Goal: Information Seeking & Learning: Learn about a topic

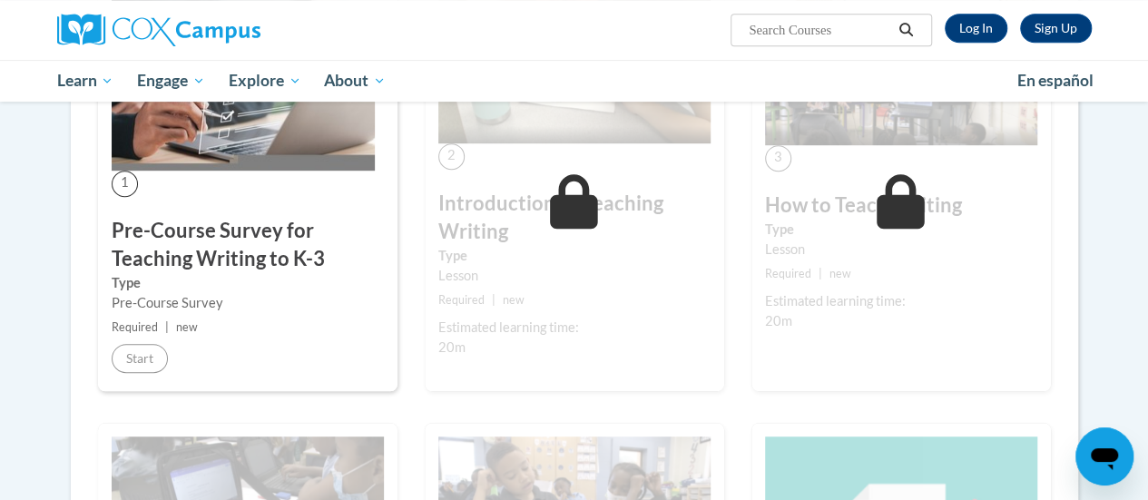
scroll to position [142, 0]
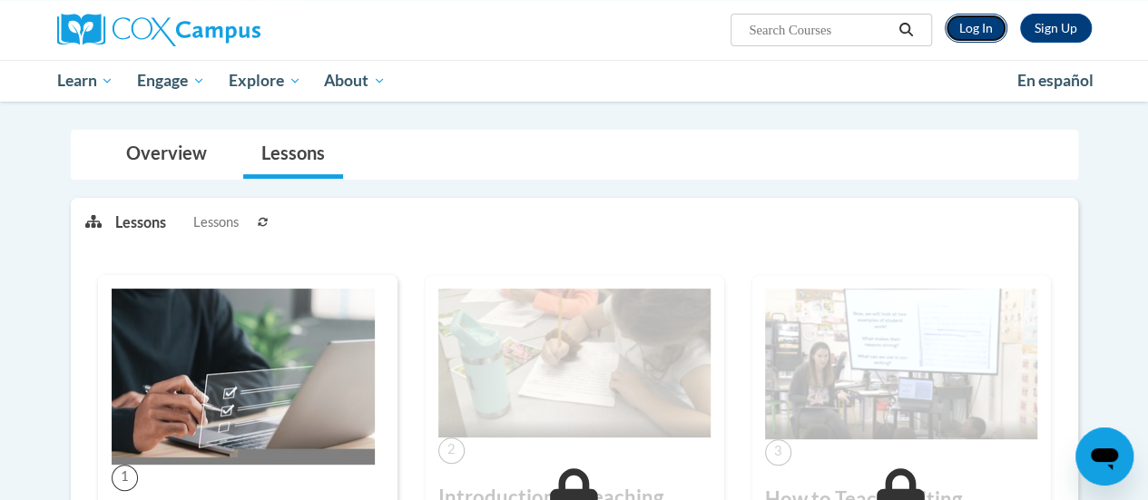
click at [982, 28] on link "Log In" at bounding box center [976, 28] width 63 height 29
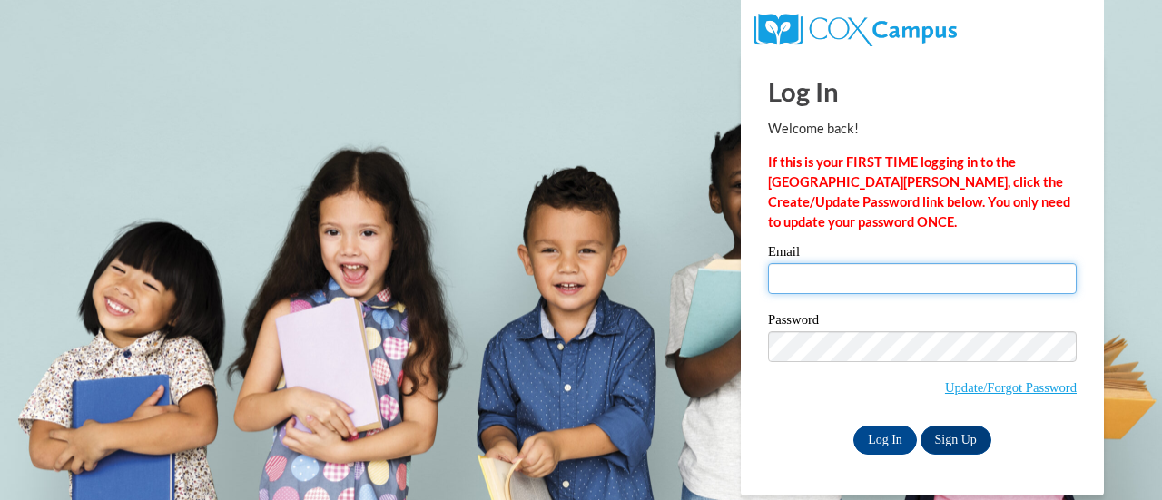
click at [839, 285] on input "Email" at bounding box center [922, 278] width 309 height 31
type input "[EMAIL_ADDRESS][DOMAIN_NAME]"
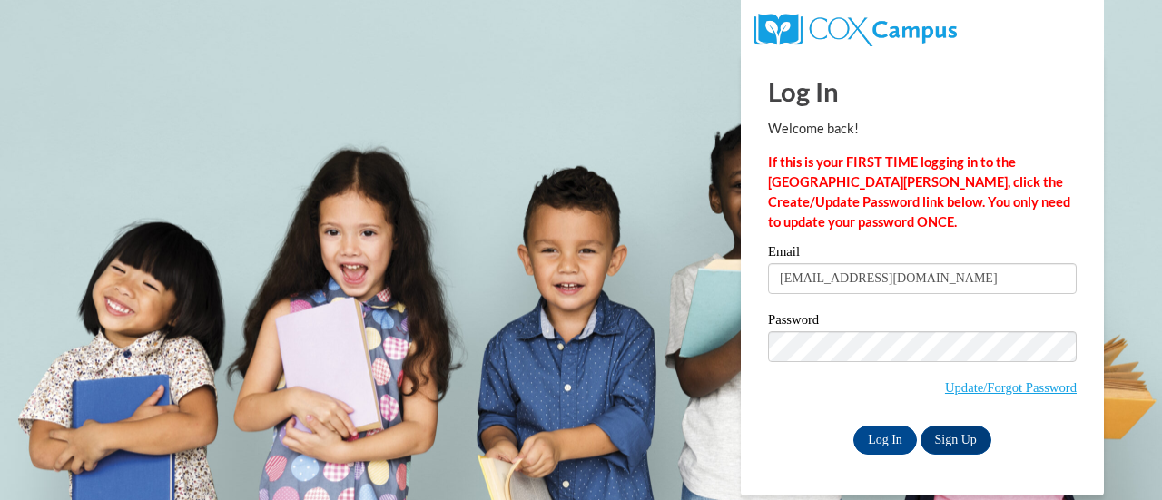
click at [928, 324] on label "Password" at bounding box center [922, 322] width 309 height 18
click at [870, 448] on input "Log In" at bounding box center [885, 440] width 64 height 29
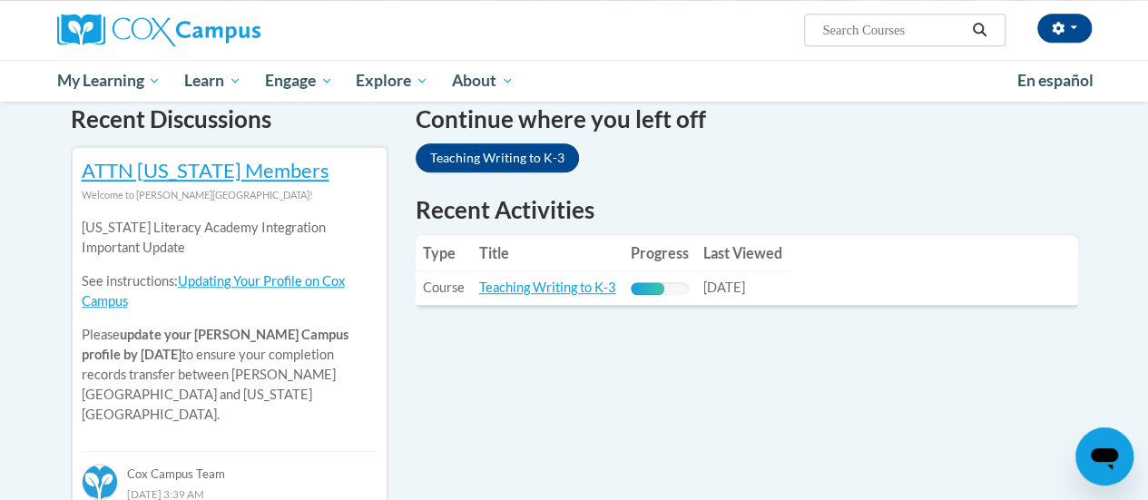
scroll to position [562, 0]
click at [574, 288] on link "Teaching Writing to K-3" at bounding box center [547, 287] width 137 height 15
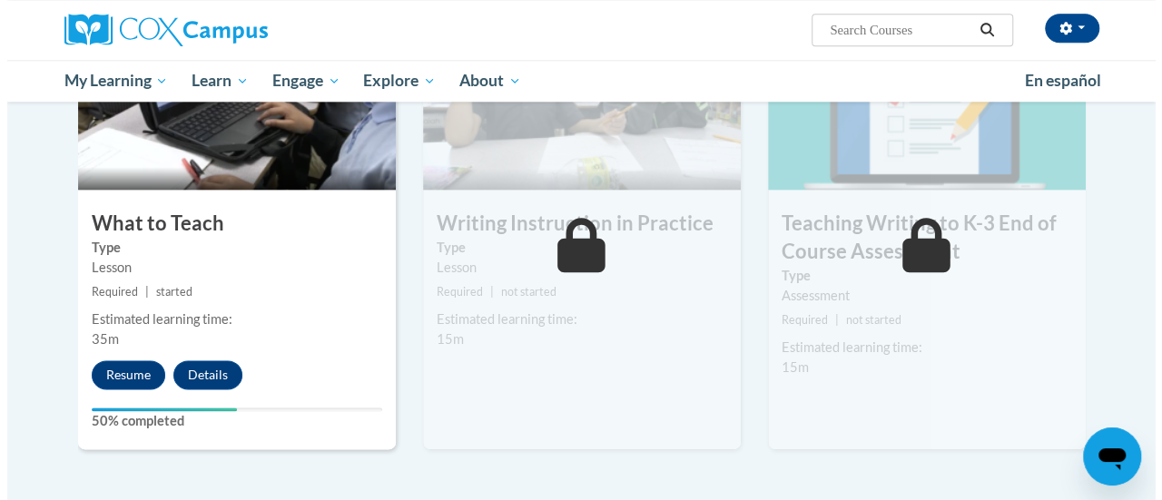
scroll to position [969, 0]
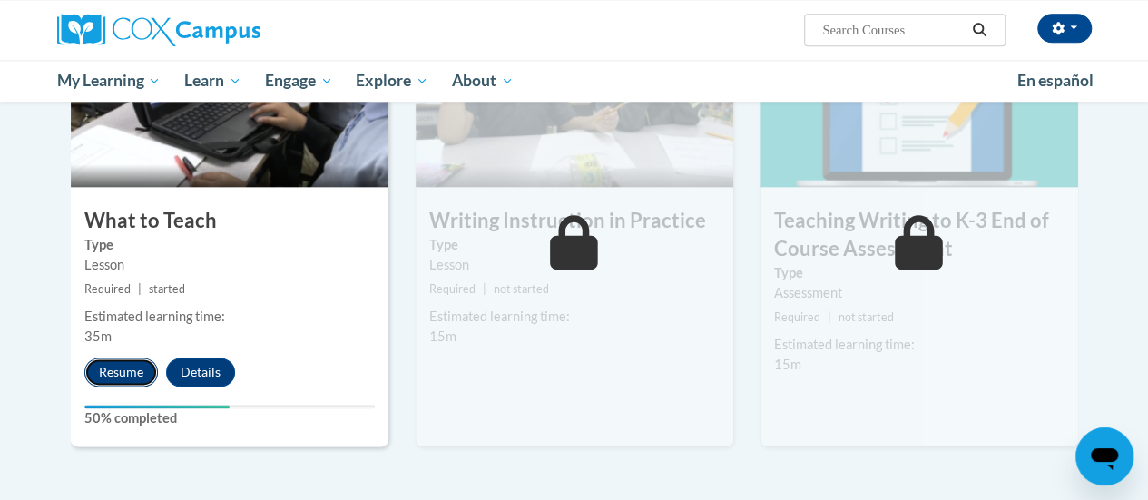
click at [131, 377] on button "Resume" at bounding box center [121, 372] width 74 height 29
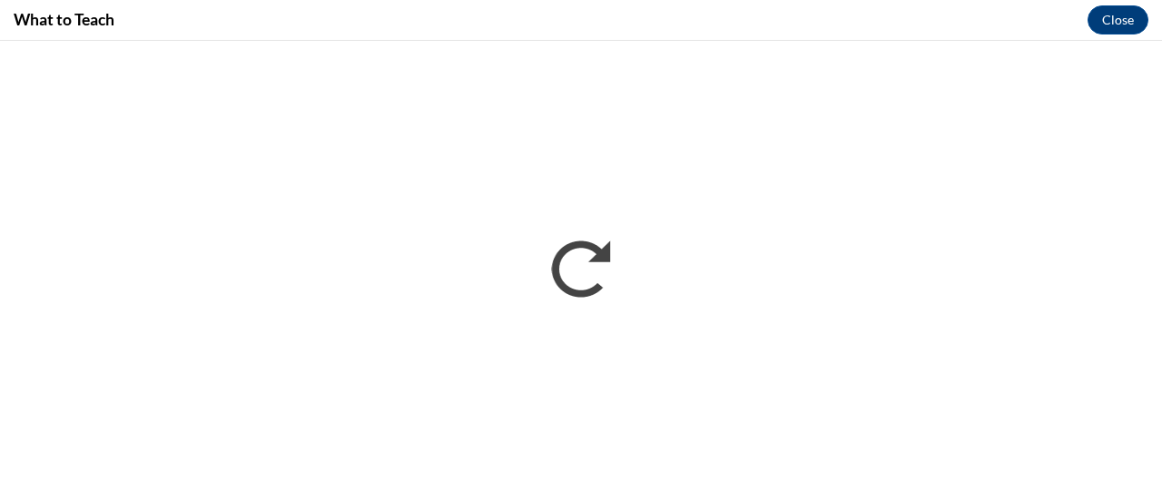
scroll to position [0, 0]
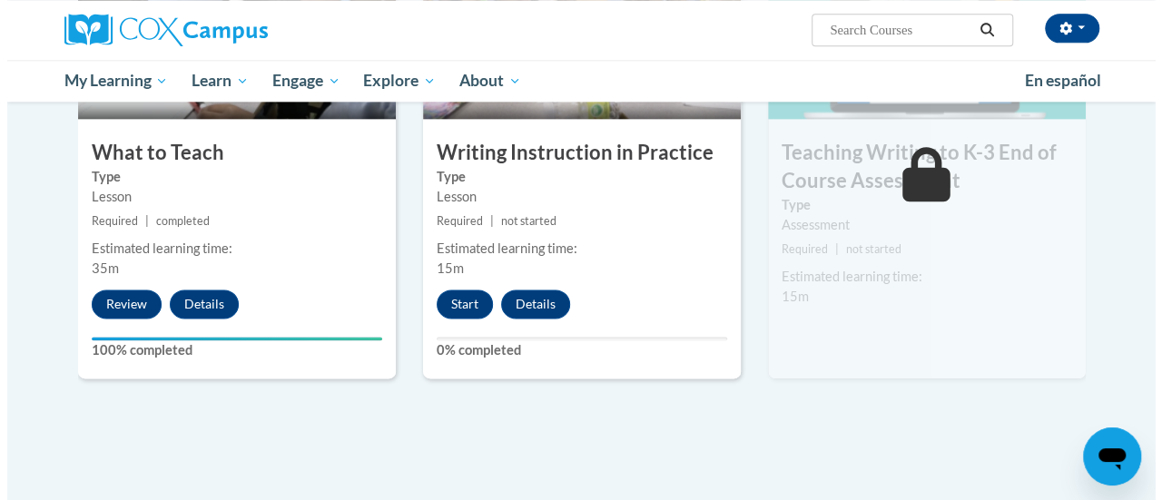
scroll to position [1039, 0]
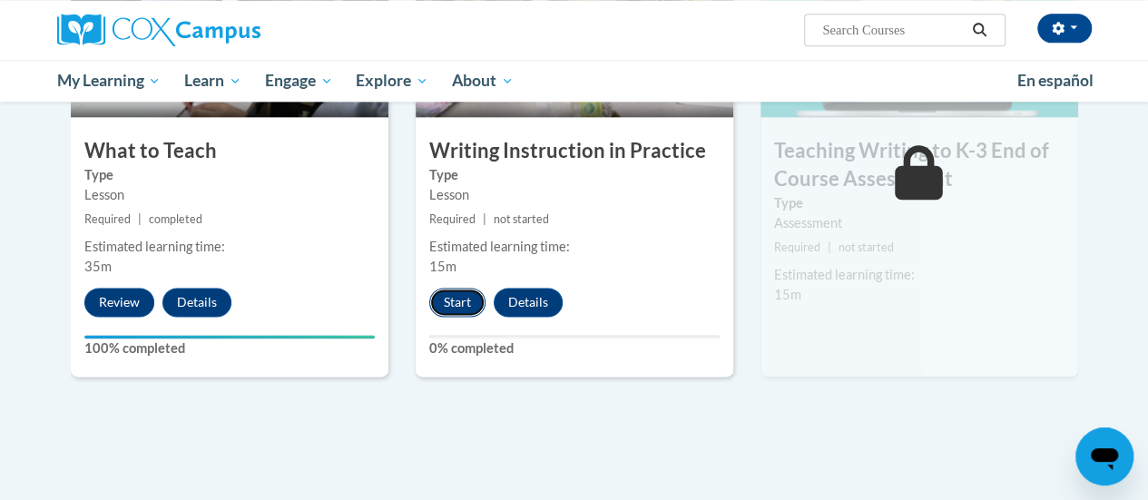
click at [456, 300] on button "Start" at bounding box center [457, 302] width 56 height 29
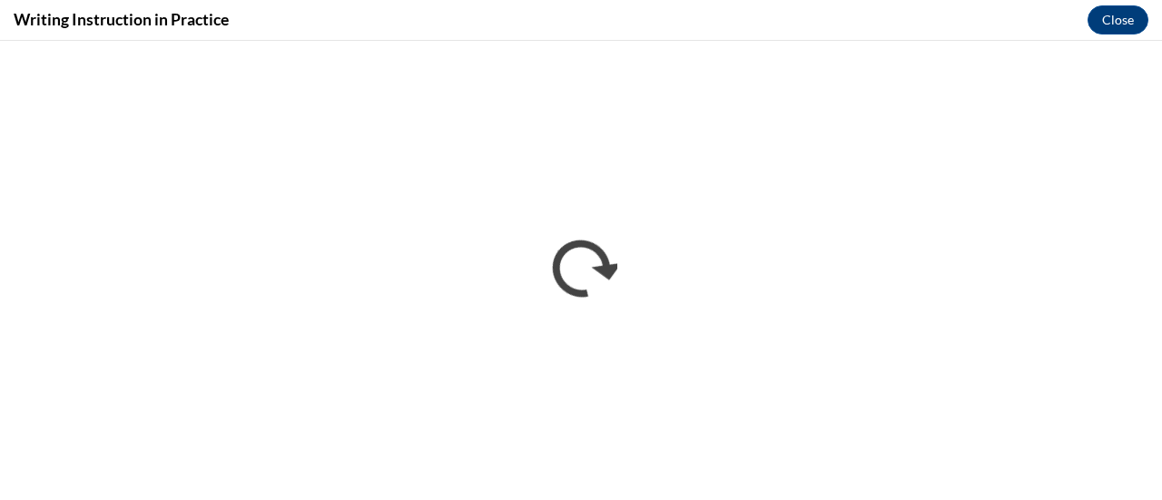
scroll to position [0, 0]
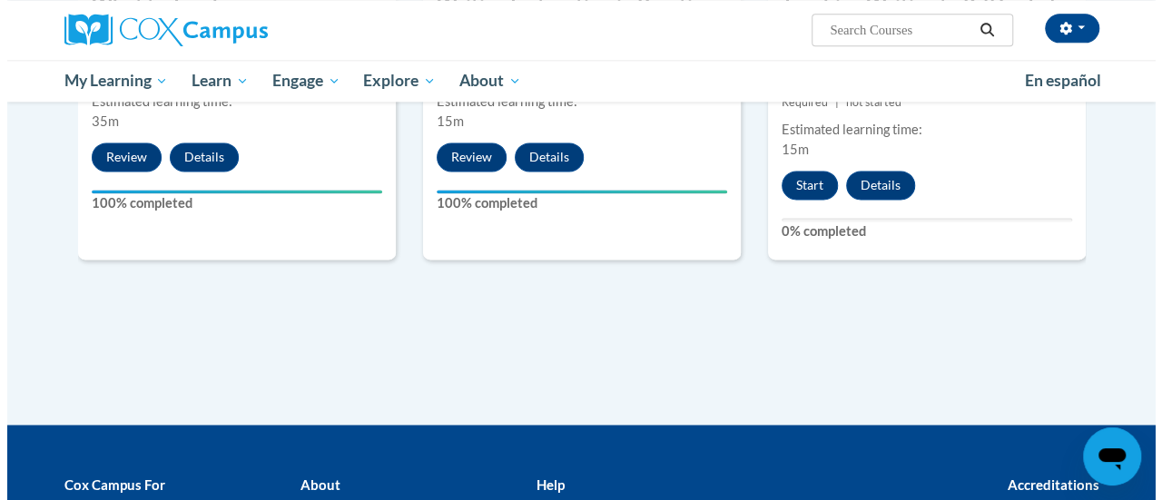
scroll to position [1194, 0]
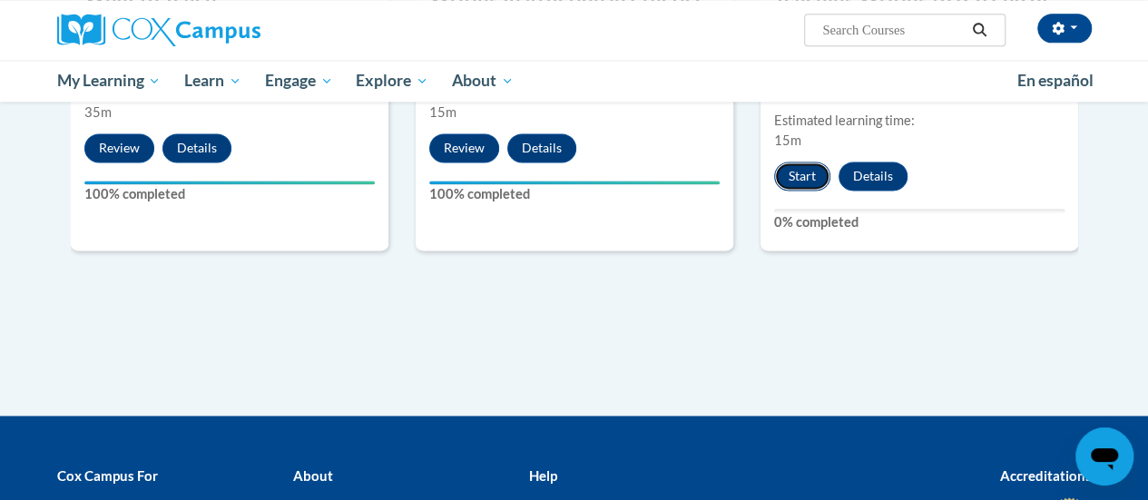
click at [799, 172] on button "Start" at bounding box center [802, 176] width 56 height 29
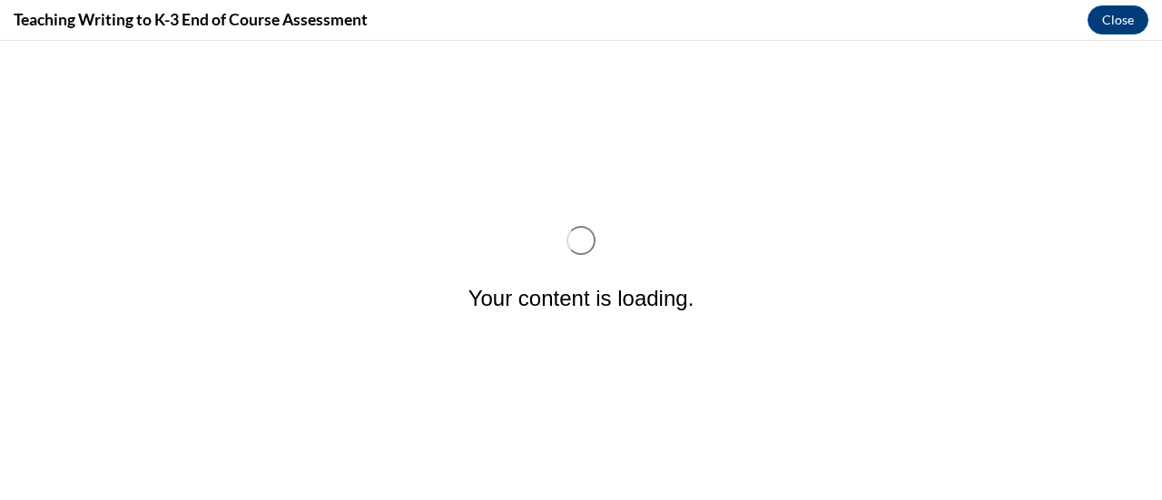
scroll to position [0, 0]
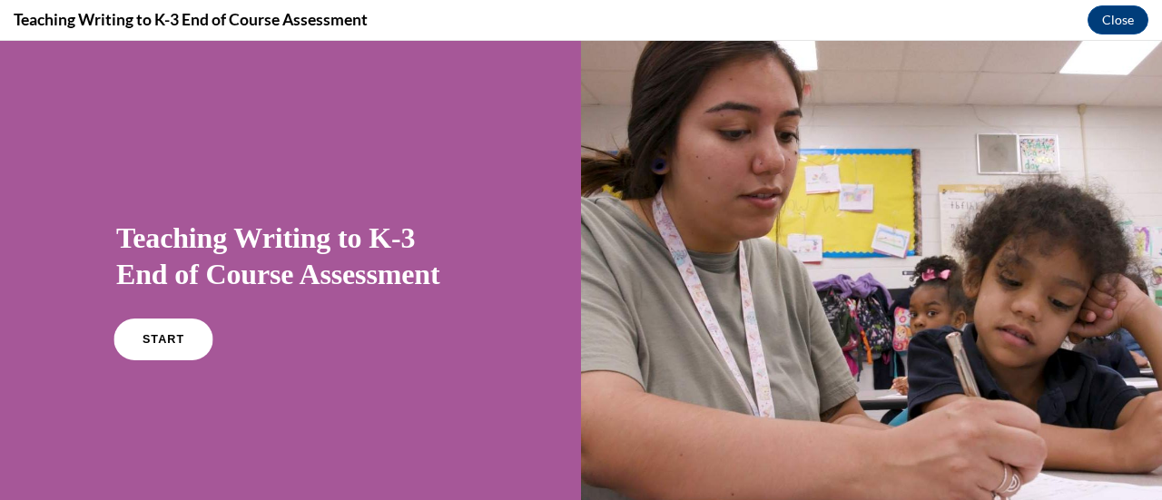
click at [152, 343] on span "START" at bounding box center [164, 340] width 42 height 14
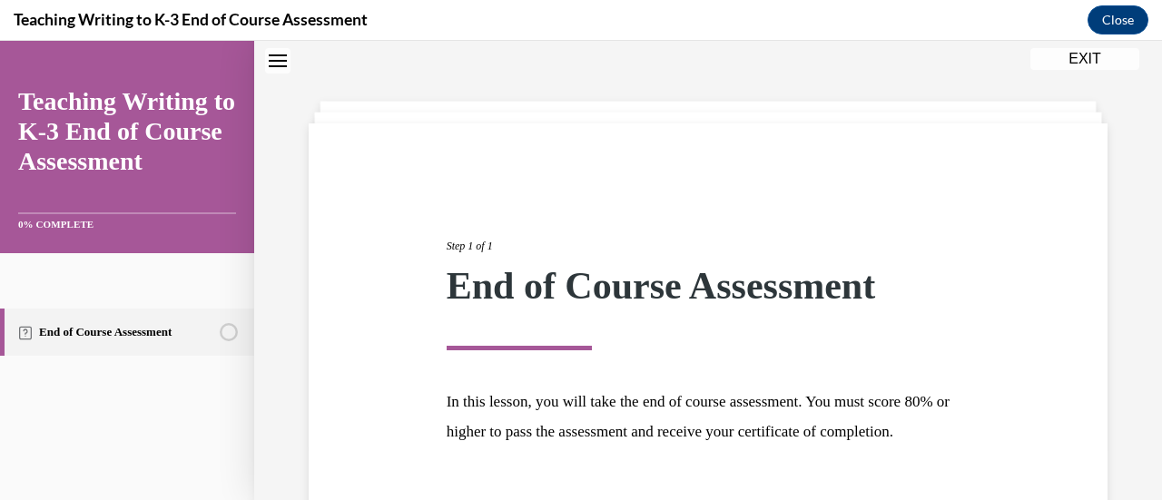
scroll to position [212, 0]
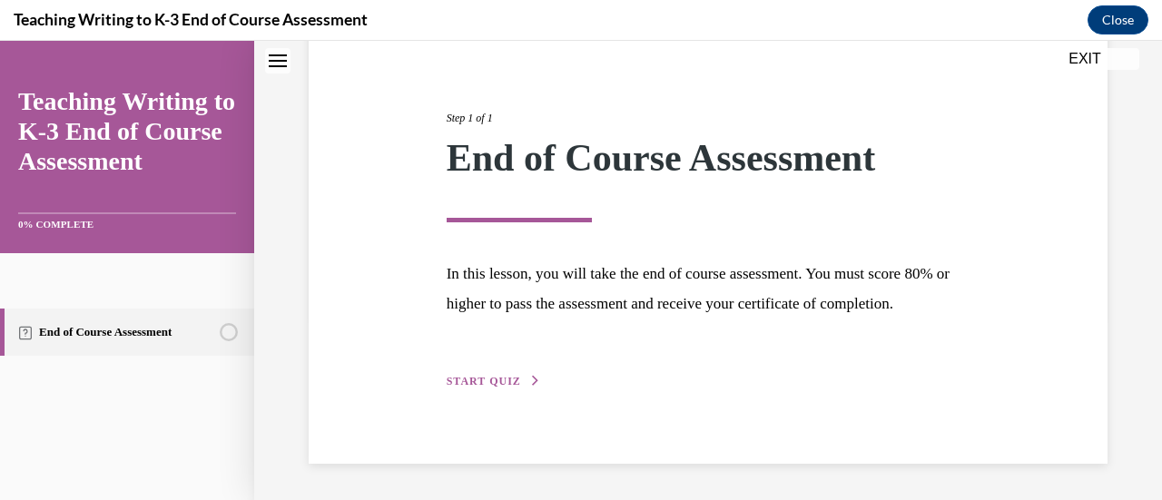
click at [494, 378] on span "START QUIZ" at bounding box center [484, 381] width 74 height 13
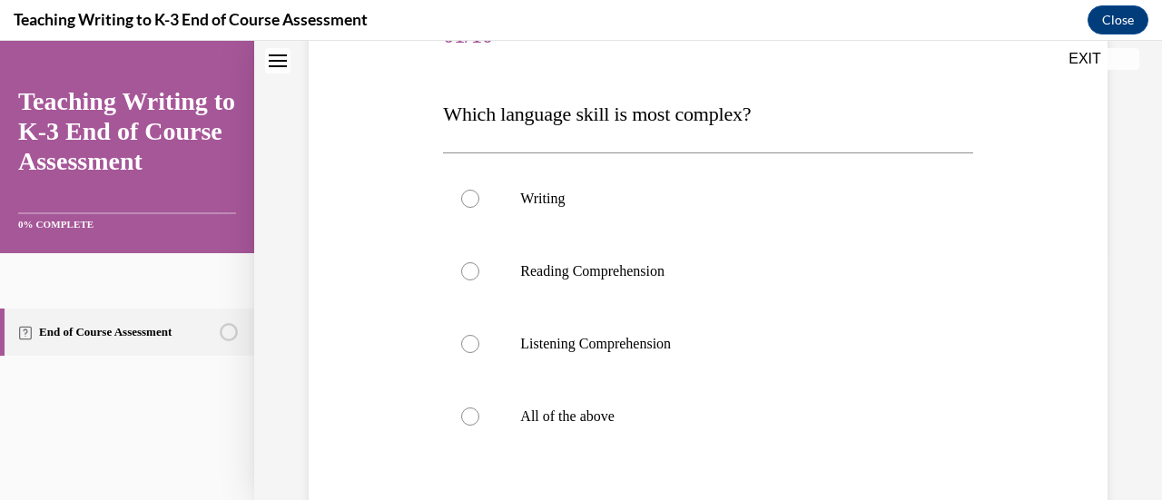
scroll to position [251, 0]
click at [485, 178] on label "Writing" at bounding box center [707, 198] width 529 height 73
click at [479, 190] on input "Writing" at bounding box center [470, 199] width 18 height 18
radio input "true"
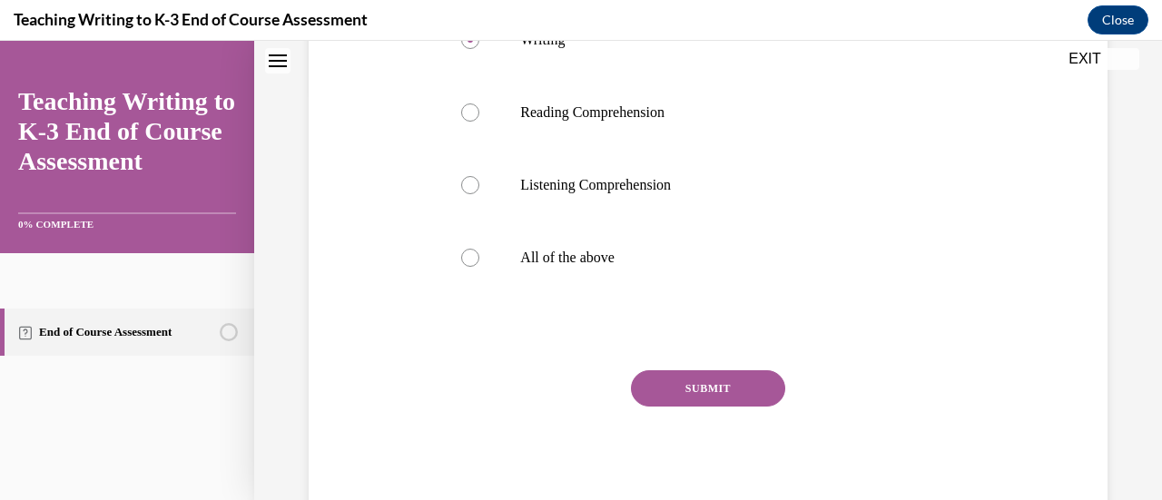
click at [723, 382] on button "SUBMIT" at bounding box center [708, 388] width 154 height 36
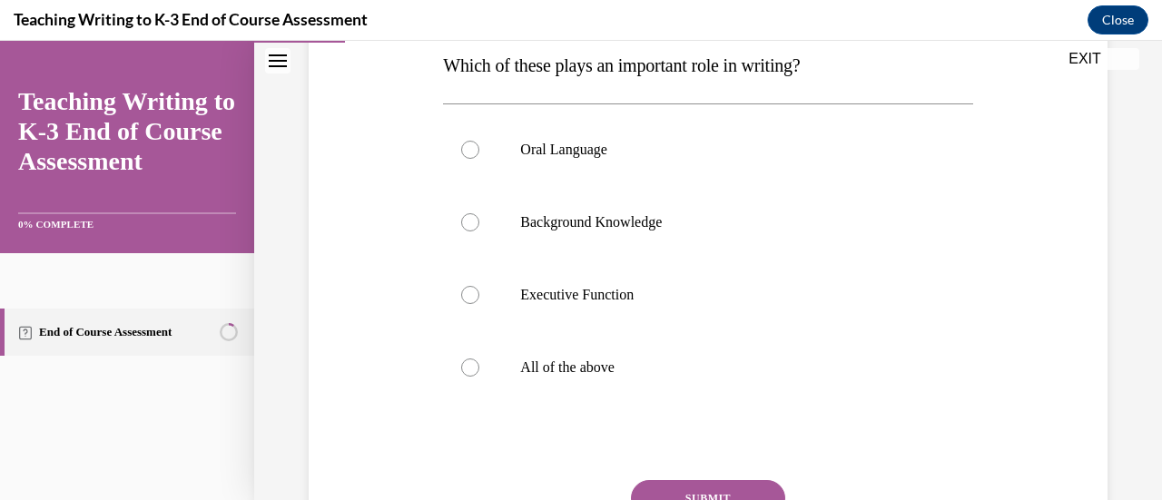
scroll to position [302, 0]
click at [743, 362] on p "All of the above" at bounding box center [723, 366] width 407 height 18
click at [479, 362] on input "All of the above" at bounding box center [470, 366] width 18 height 18
radio input "true"
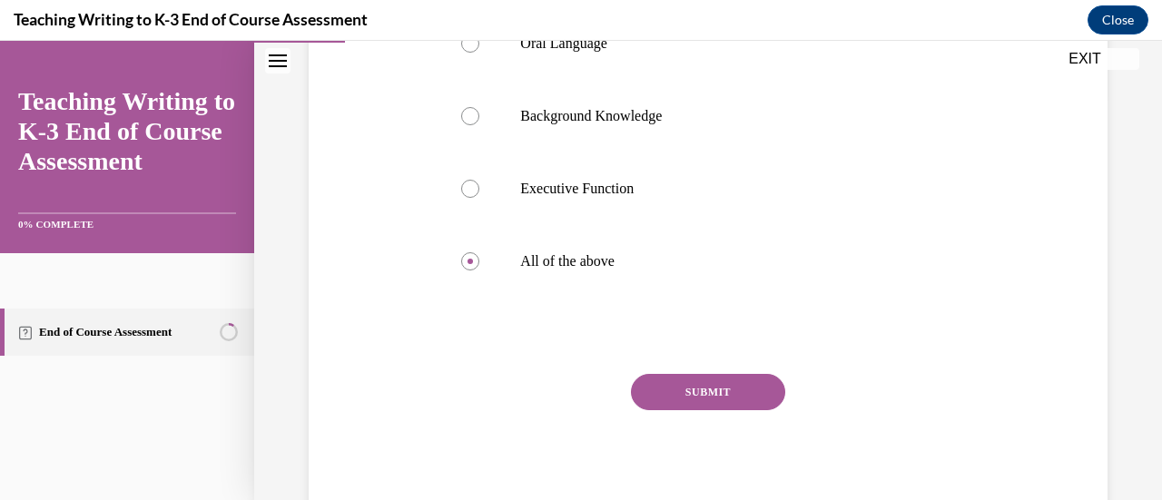
click at [699, 391] on button "SUBMIT" at bounding box center [708, 392] width 154 height 36
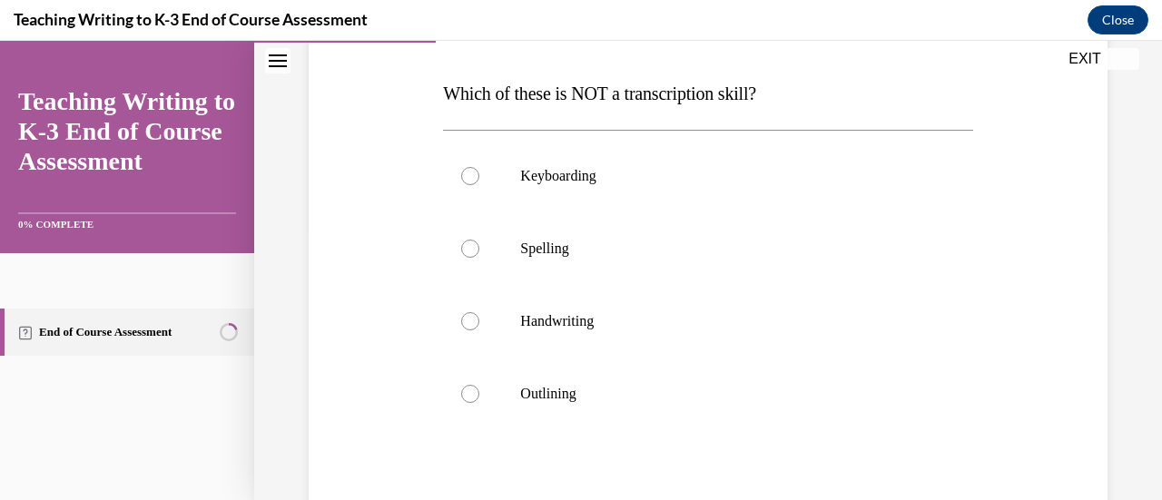
scroll to position [270, 0]
click at [689, 346] on label "Handwriting" at bounding box center [707, 322] width 529 height 73
click at [479, 331] on input "Handwriting" at bounding box center [470, 322] width 18 height 18
radio input "true"
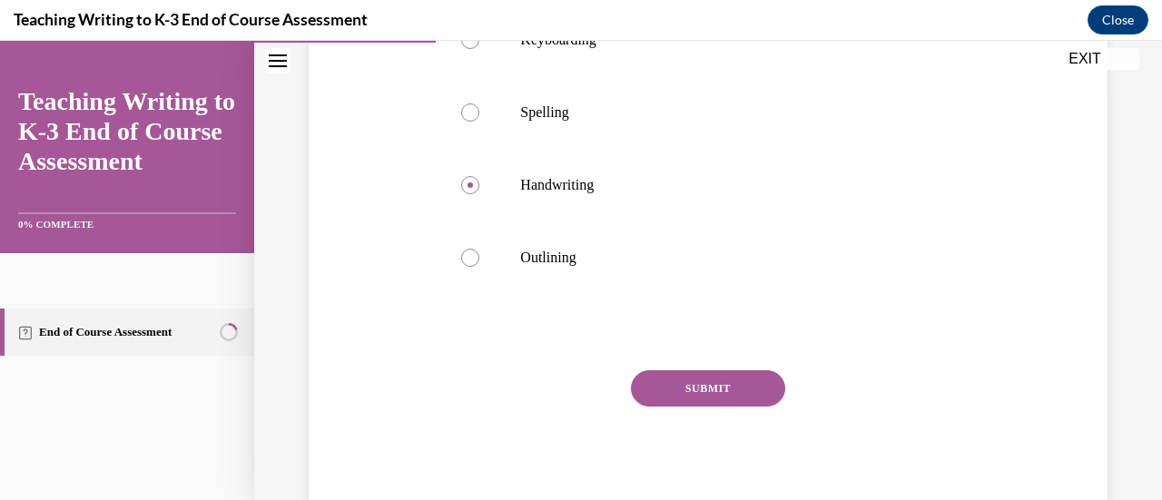
click at [689, 390] on button "SUBMIT" at bounding box center [708, 388] width 154 height 36
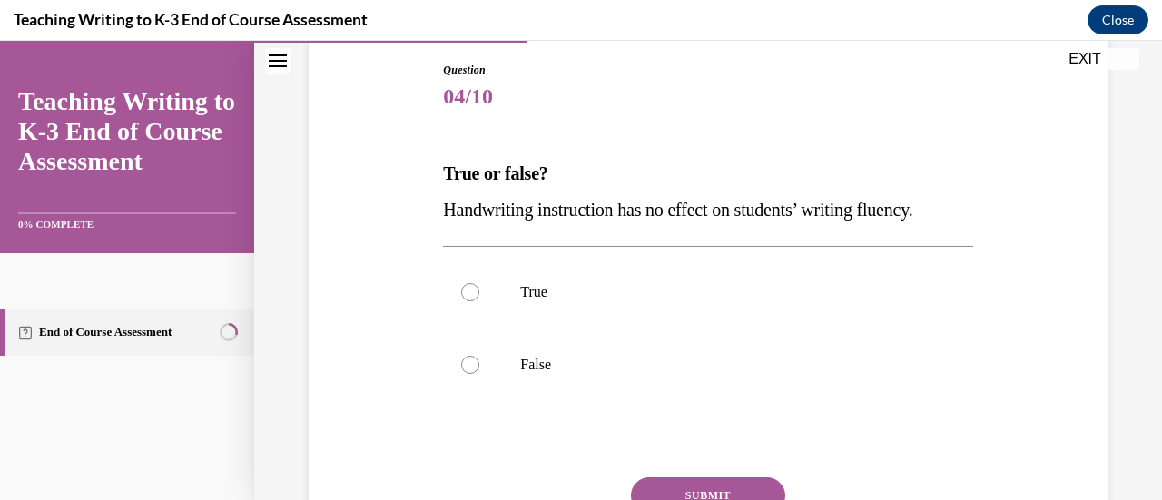
scroll to position [192, 0]
click at [689, 390] on label "False" at bounding box center [707, 364] width 529 height 73
click at [479, 373] on input "False" at bounding box center [470, 364] width 18 height 18
radio input "true"
click at [713, 486] on button "SUBMIT" at bounding box center [708, 495] width 154 height 36
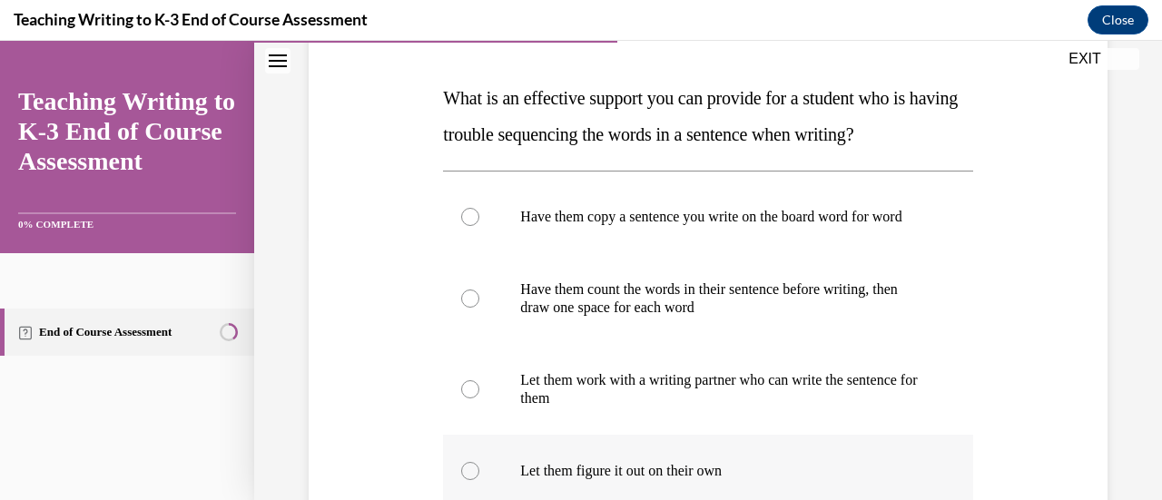
scroll to position [265, 0]
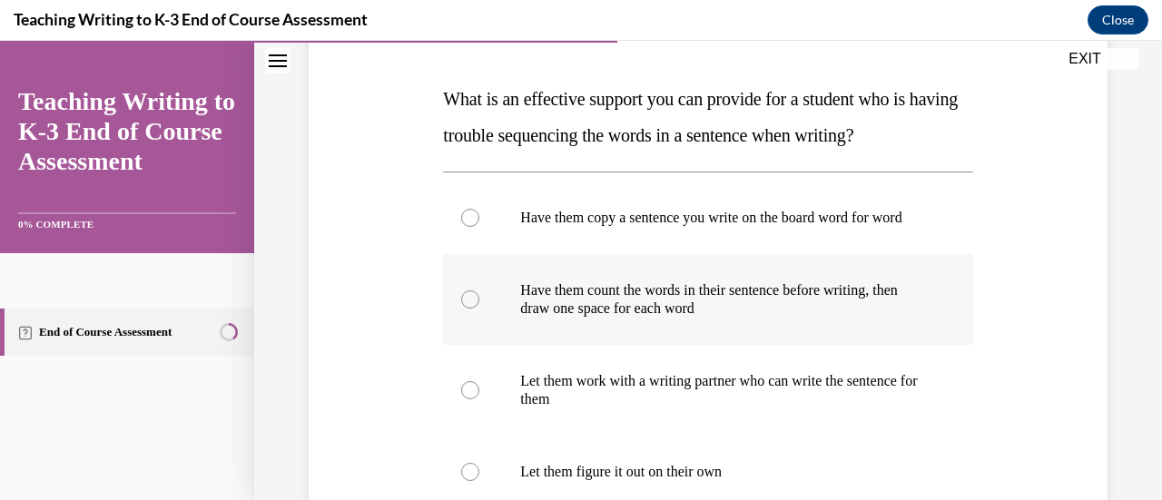
click at [779, 318] on p "Have them count the words in their sentence before writing, then draw one space…" at bounding box center [723, 299] width 407 height 36
click at [479, 309] on input "Have them count the words in their sentence before writing, then draw one space…" at bounding box center [470, 299] width 18 height 18
radio input "true"
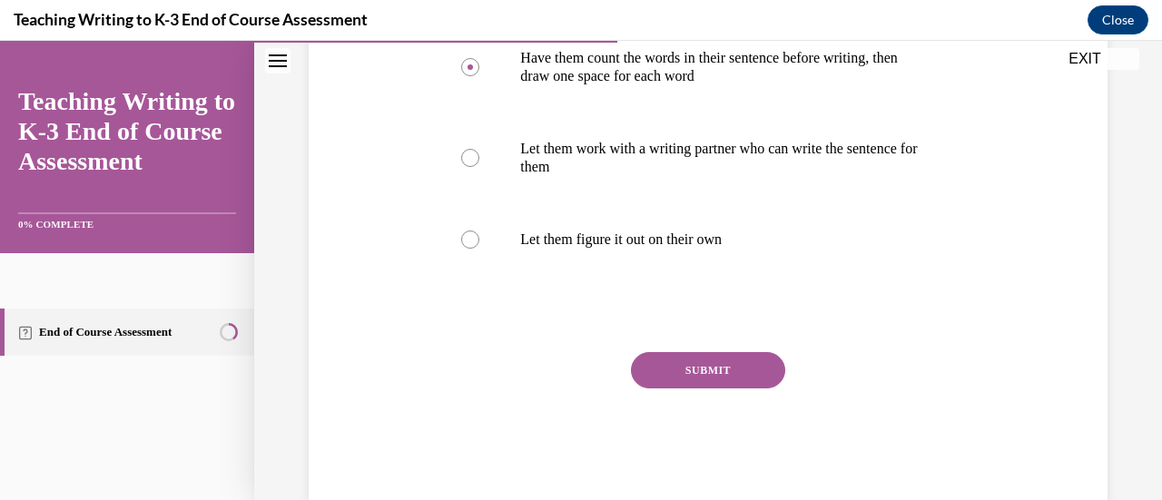
click at [739, 386] on button "SUBMIT" at bounding box center [708, 370] width 154 height 36
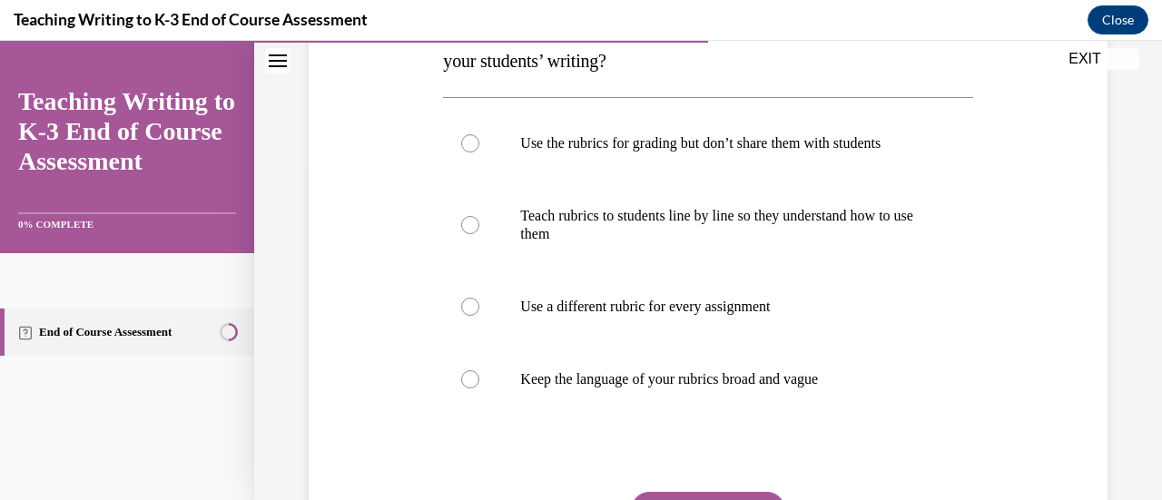
scroll to position [339, 0]
click at [732, 220] on p "Teach rubrics to students line by line so they understand how to use them" at bounding box center [723, 226] width 407 height 36
click at [479, 220] on input "Teach rubrics to students line by line so they understand how to use them" at bounding box center [470, 226] width 18 height 18
radio input "true"
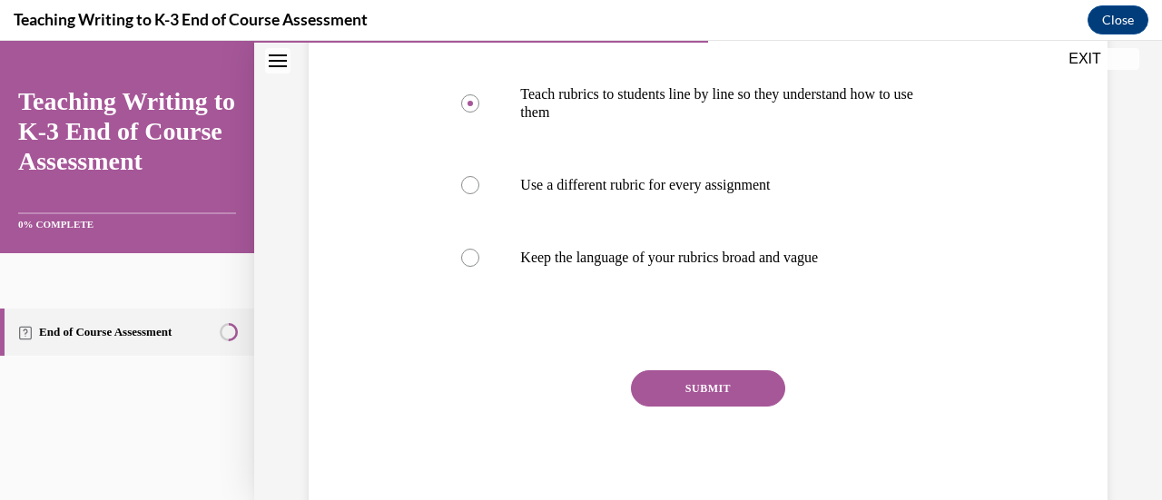
click at [687, 388] on button "SUBMIT" at bounding box center [708, 388] width 154 height 36
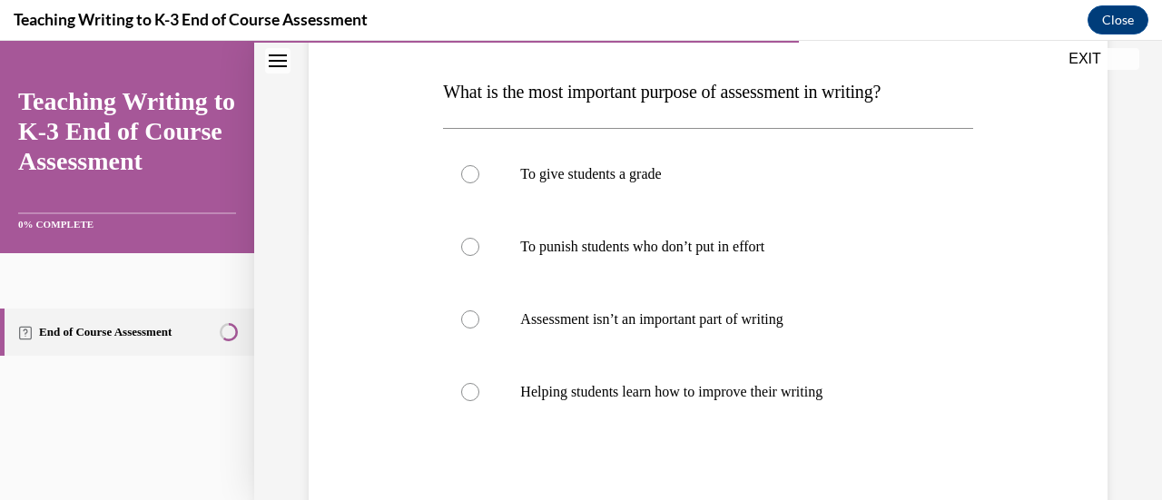
scroll to position [271, 0]
click at [687, 388] on p "Helping students learn how to improve their writing" at bounding box center [723, 393] width 407 height 18
click at [479, 388] on input "Helping students learn how to improve their writing" at bounding box center [470, 393] width 18 height 18
radio input "true"
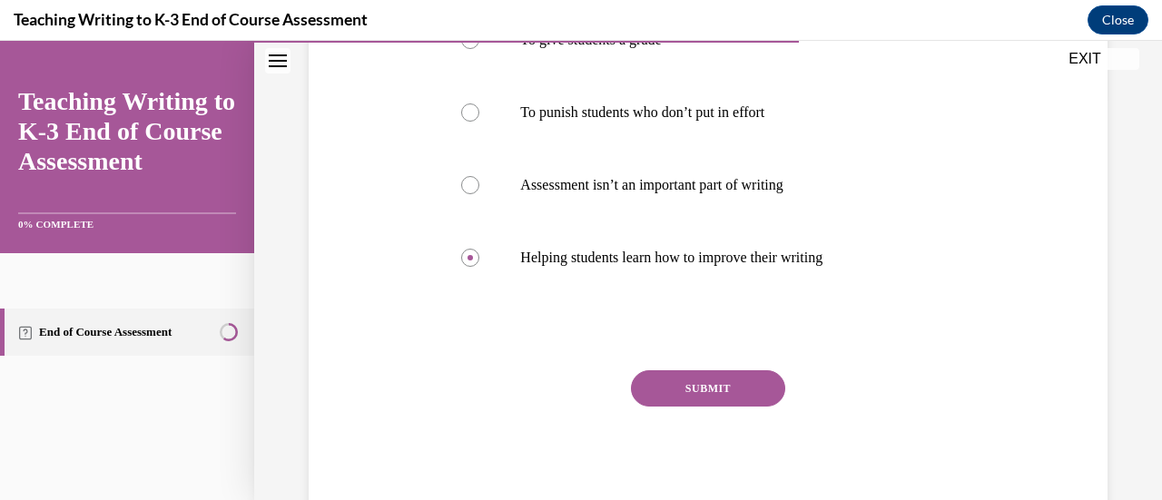
click at [688, 395] on button "SUBMIT" at bounding box center [708, 388] width 154 height 36
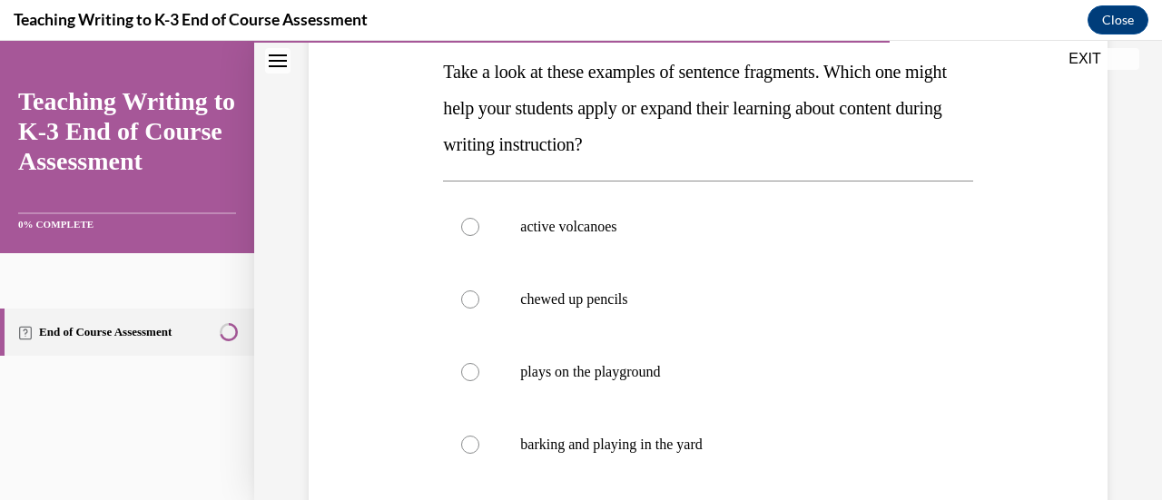
scroll to position [293, 0]
click at [672, 244] on label "active volcanoes" at bounding box center [707, 226] width 529 height 73
click at [479, 235] on input "active volcanoes" at bounding box center [470, 226] width 18 height 18
radio input "true"
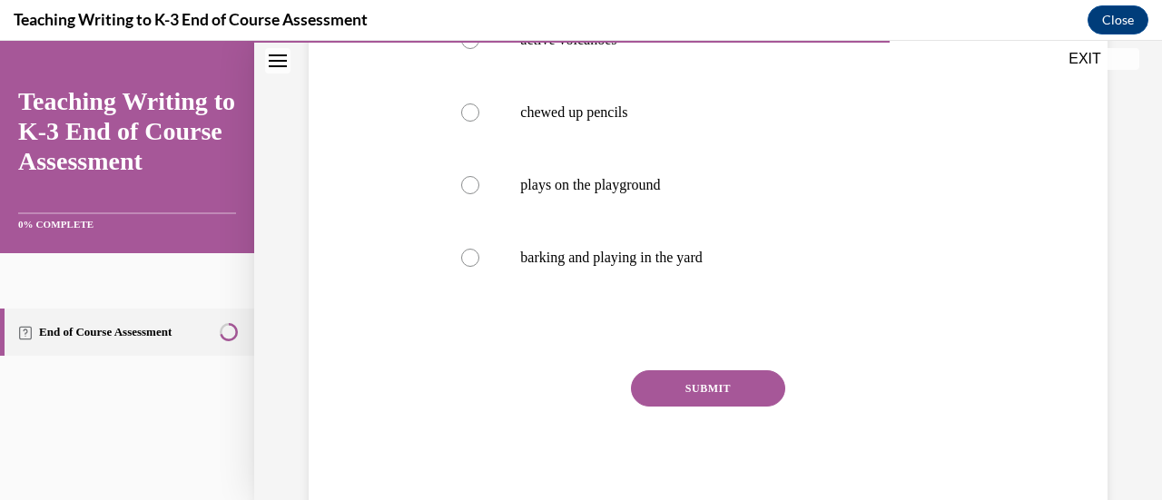
click at [684, 395] on button "SUBMIT" at bounding box center [708, 388] width 154 height 36
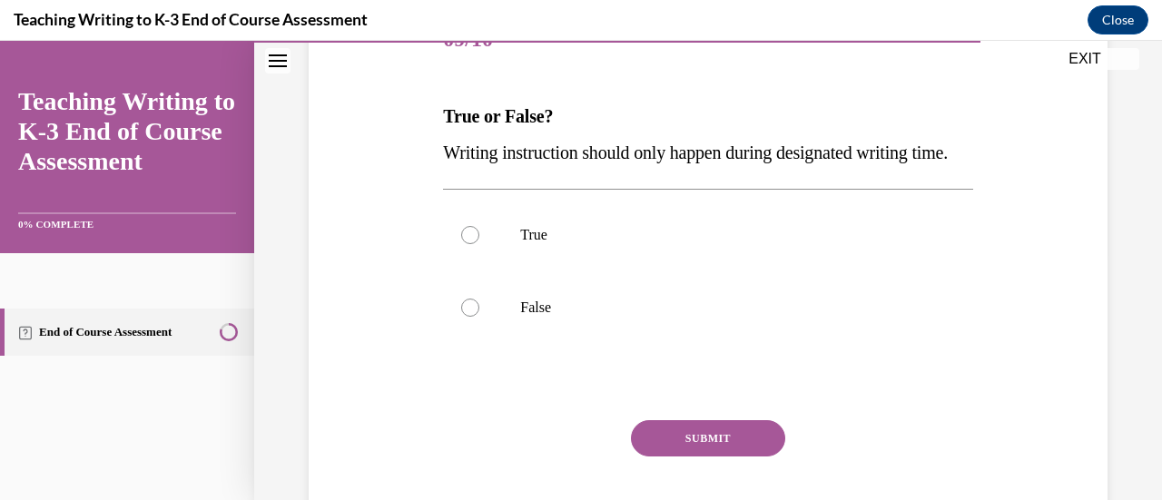
scroll to position [248, 0]
click at [685, 344] on label "False" at bounding box center [707, 307] width 529 height 73
click at [479, 317] on input "False" at bounding box center [470, 308] width 18 height 18
radio input "true"
click at [701, 457] on button "SUBMIT" at bounding box center [708, 438] width 154 height 36
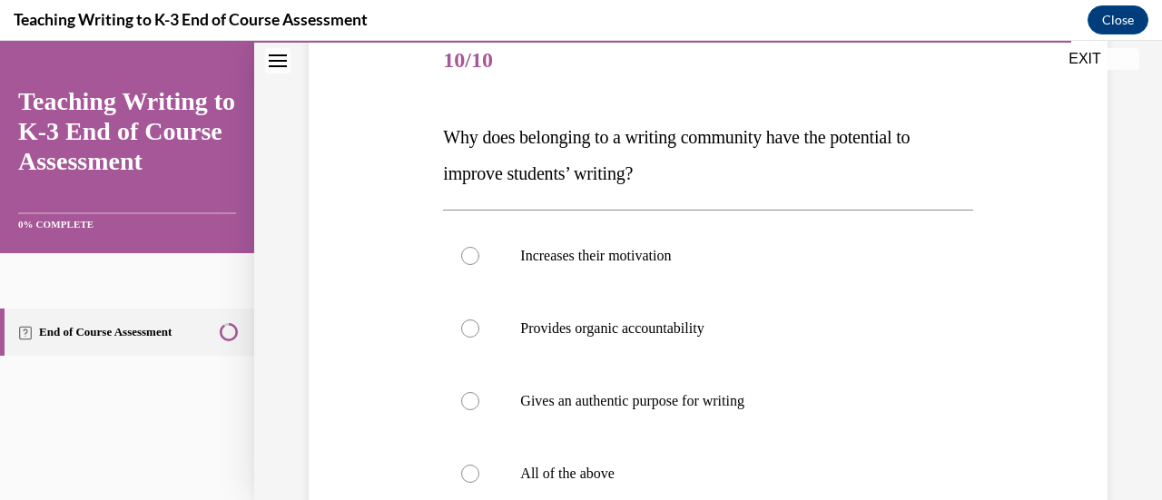
scroll to position [255, 0]
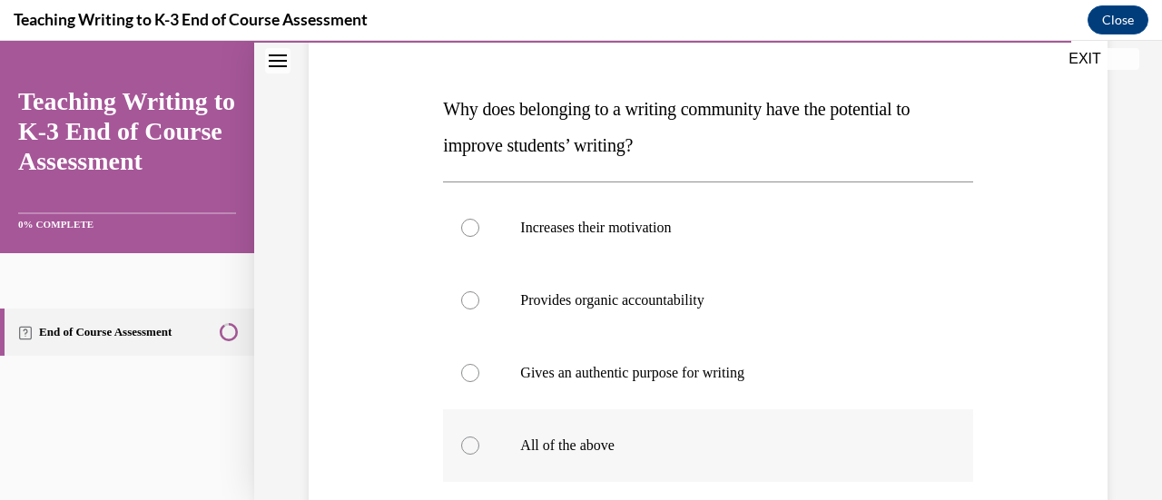
click at [702, 475] on label "All of the above" at bounding box center [707, 445] width 529 height 73
click at [479, 455] on input "All of the above" at bounding box center [470, 446] width 18 height 18
radio input "true"
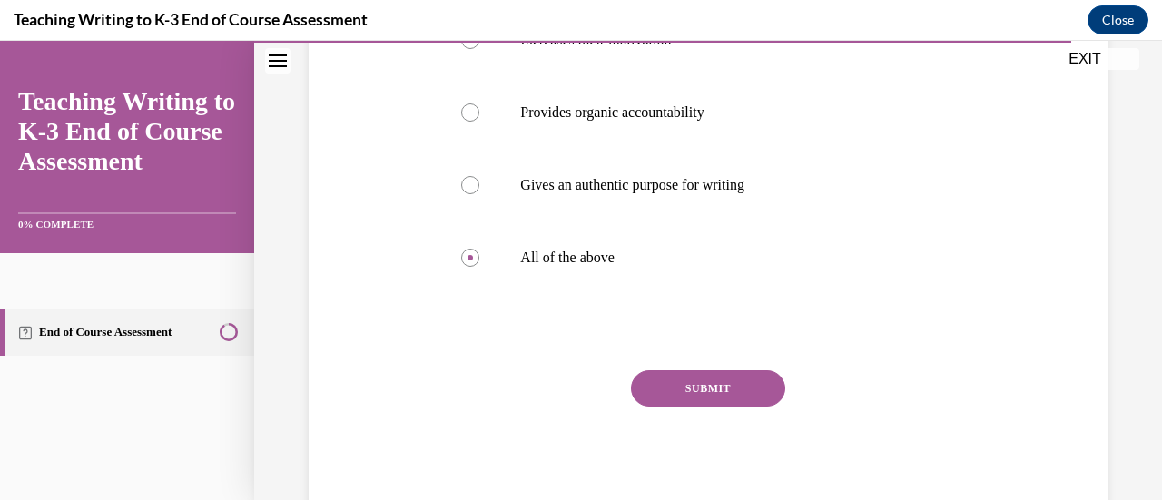
click at [694, 400] on button "SUBMIT" at bounding box center [708, 388] width 154 height 36
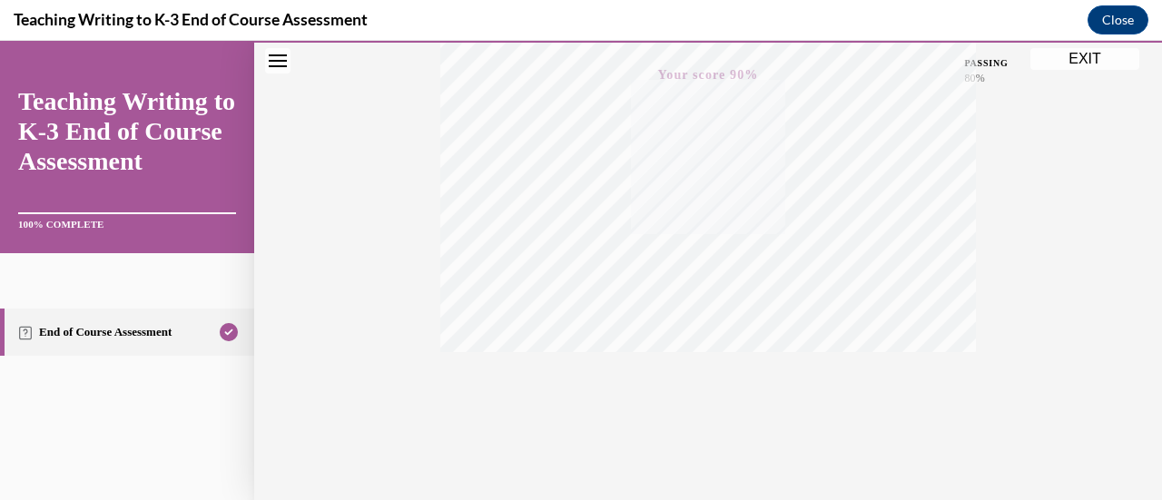
scroll to position [470, 0]
click at [1093, 60] on button "EXIT" at bounding box center [1084, 59] width 109 height 22
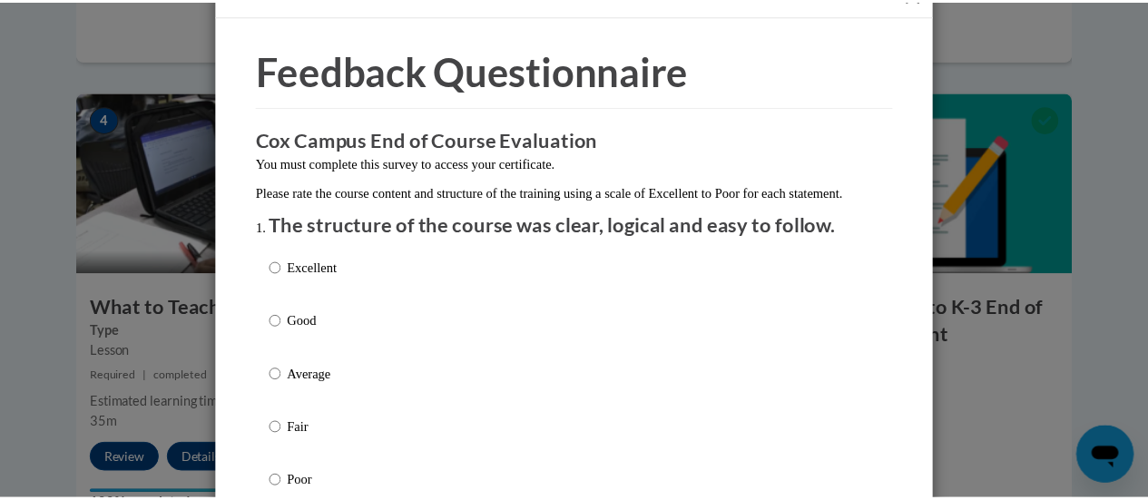
scroll to position [0, 0]
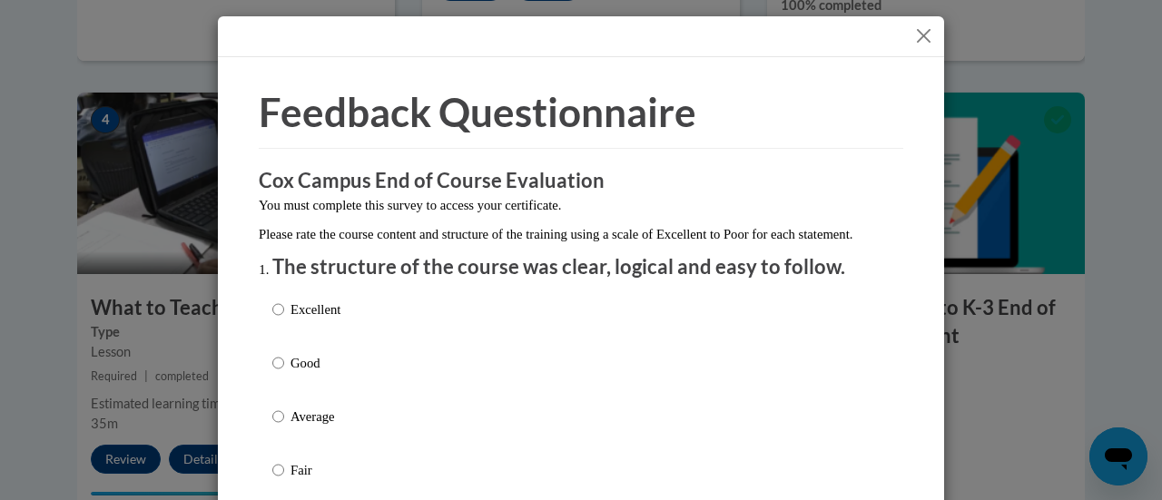
click at [915, 35] on button "Close" at bounding box center [923, 36] width 23 height 23
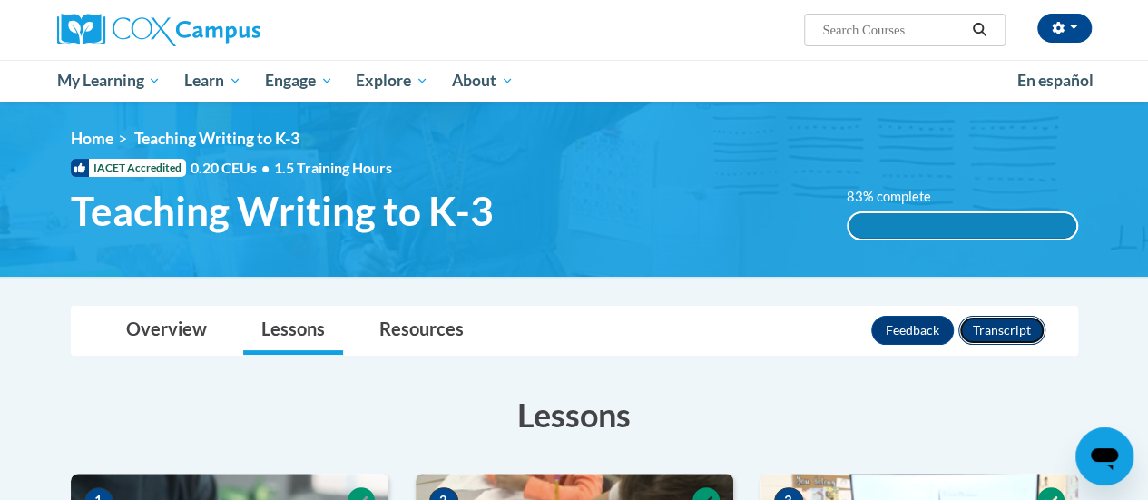
click at [1002, 333] on button "Transcript" at bounding box center [1002, 330] width 87 height 29
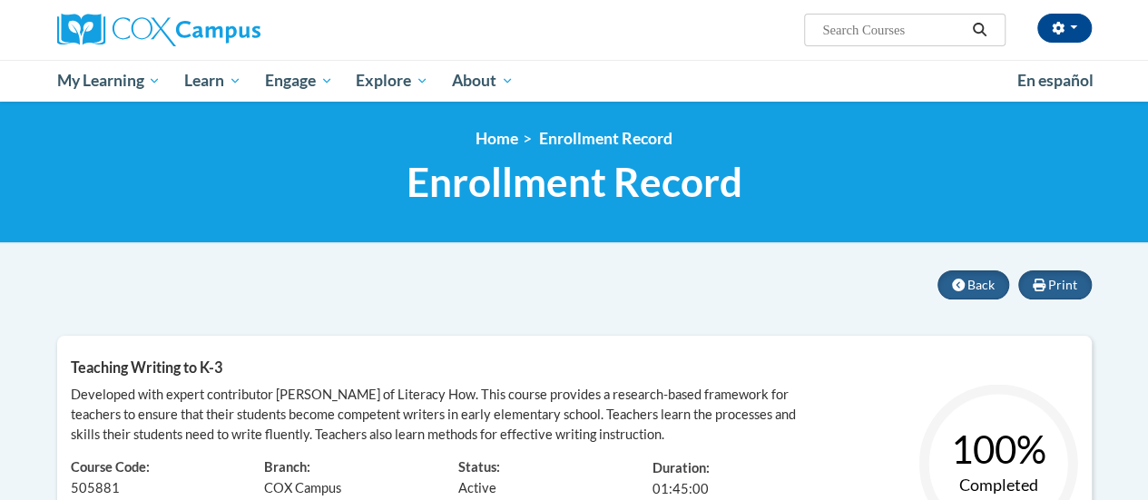
scroll to position [438, 0]
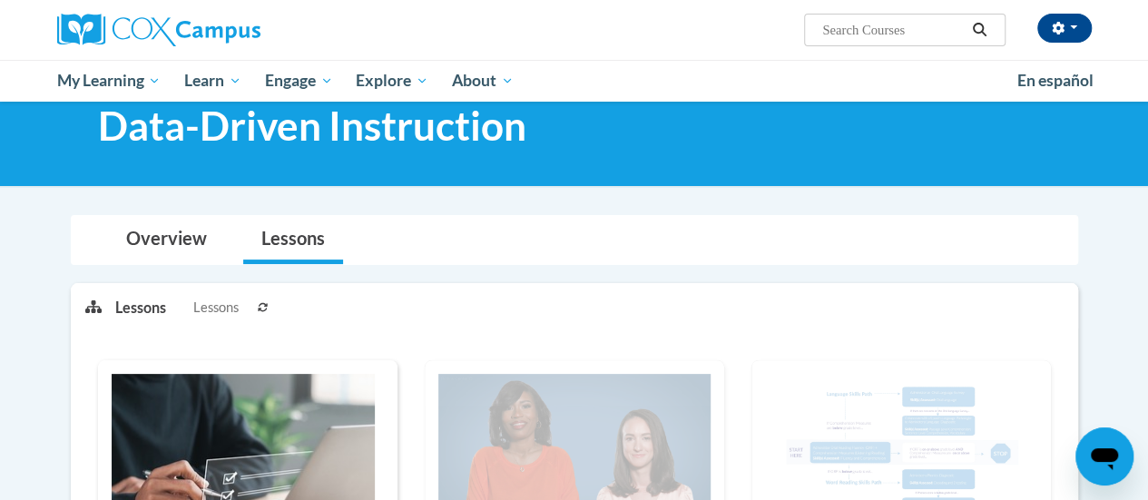
scroll to position [34, 0]
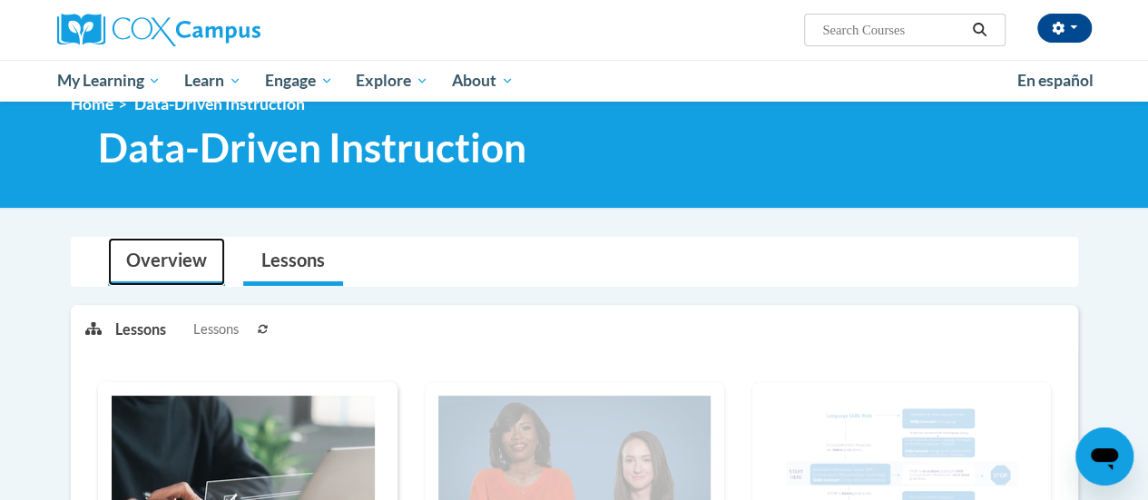
click at [154, 259] on link "Overview" at bounding box center [166, 262] width 117 height 48
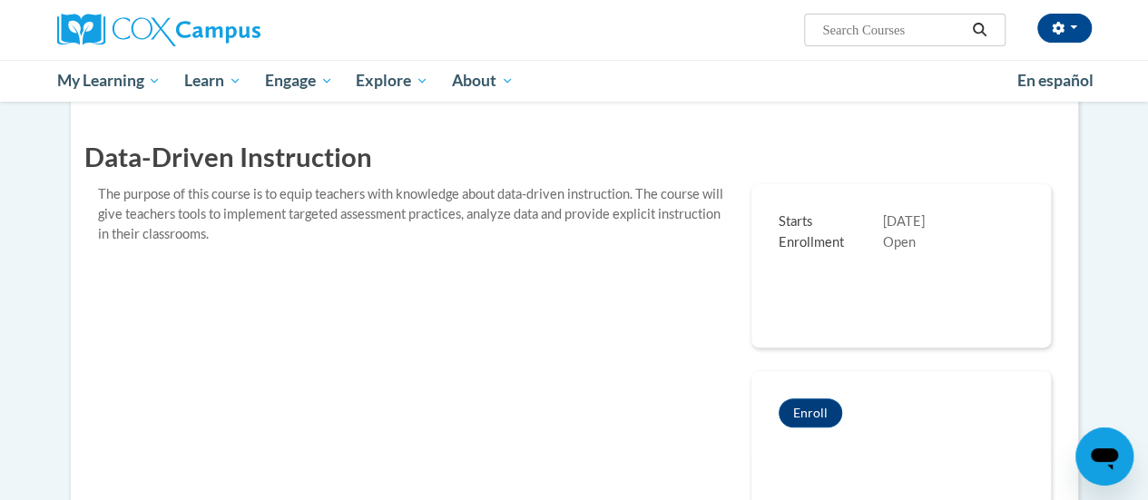
scroll to position [256, 0]
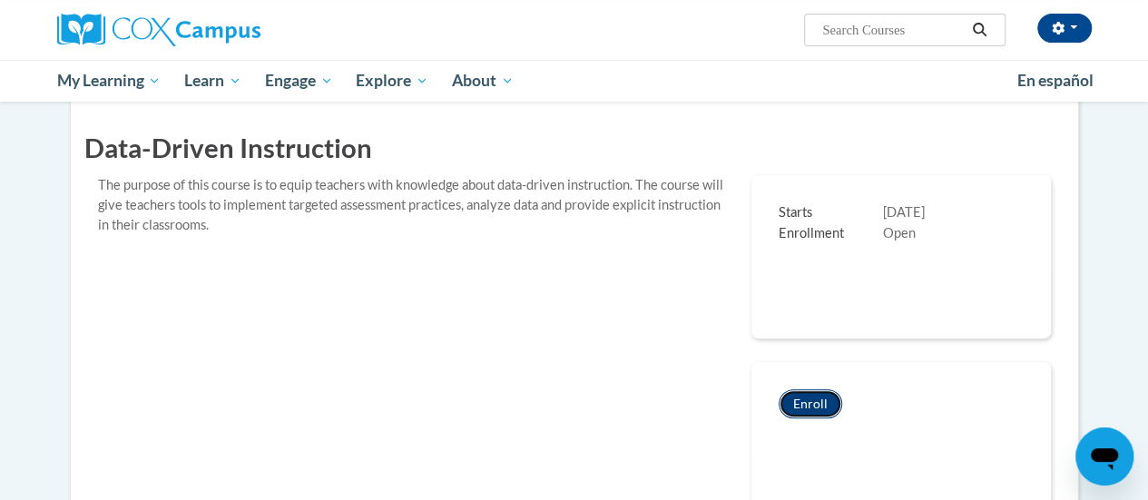
click at [809, 402] on button "Enroll" at bounding box center [811, 403] width 64 height 29
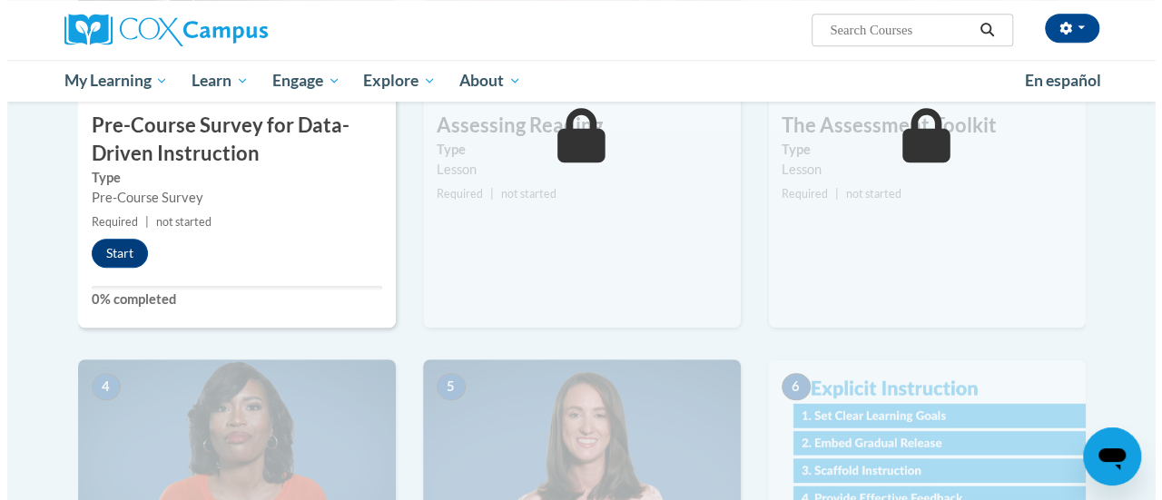
scroll to position [578, 0]
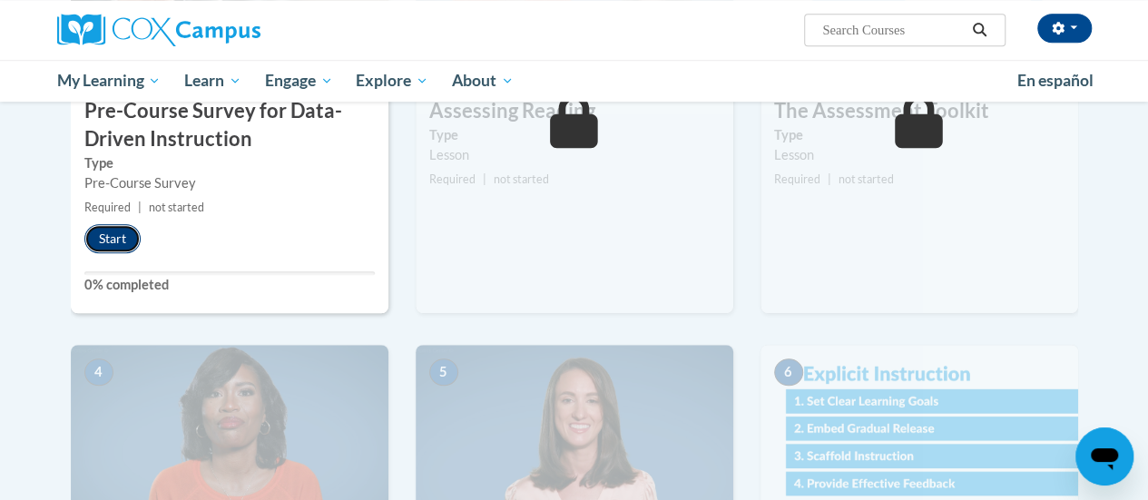
click at [114, 232] on button "Start" at bounding box center [112, 238] width 56 height 29
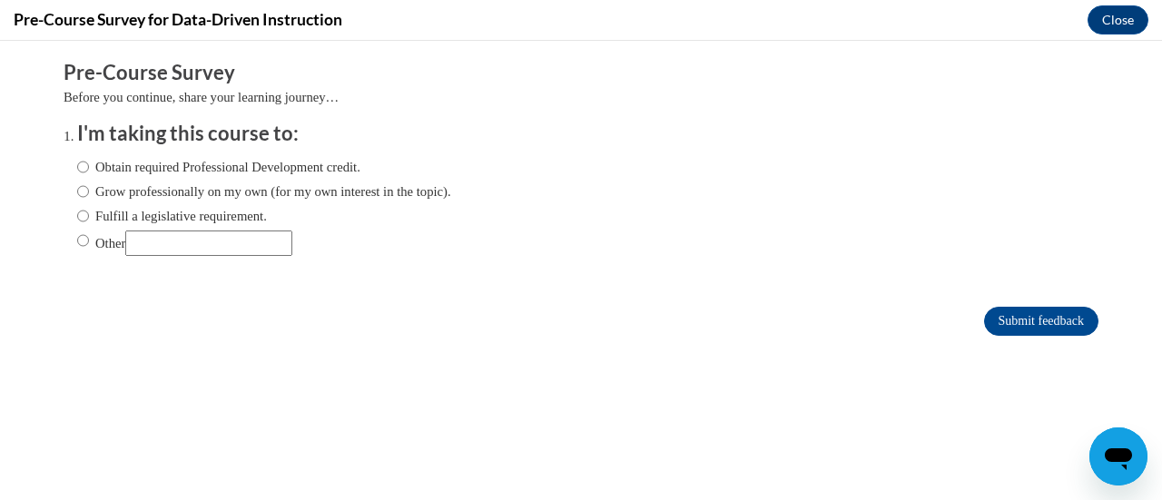
scroll to position [0, 0]
click at [77, 169] on input "Obtain required Professional Development credit." at bounding box center [83, 167] width 12 height 20
radio input "true"
click at [989, 319] on input "Submit feedback" at bounding box center [1041, 321] width 114 height 29
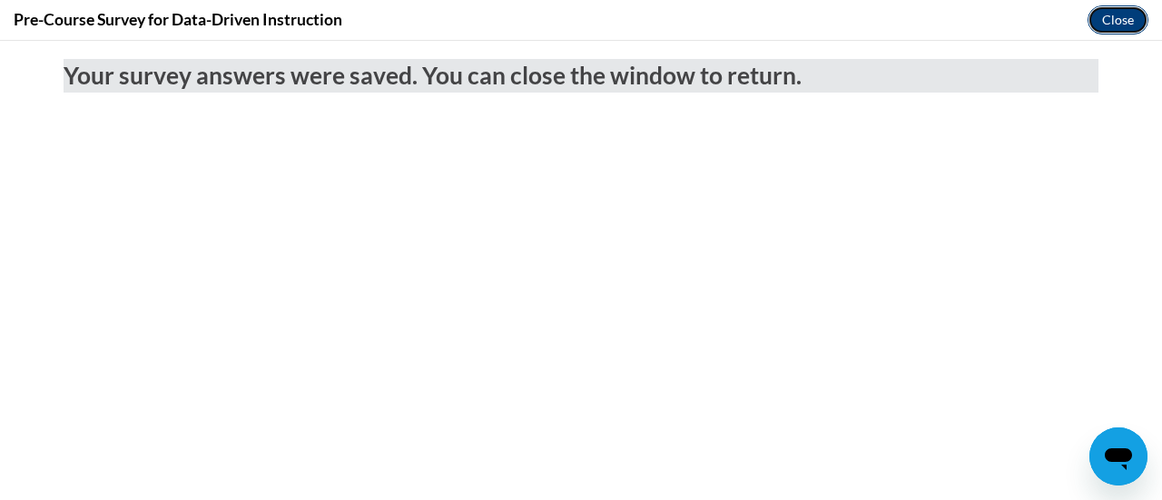
click at [1116, 27] on button "Close" at bounding box center [1117, 19] width 61 height 29
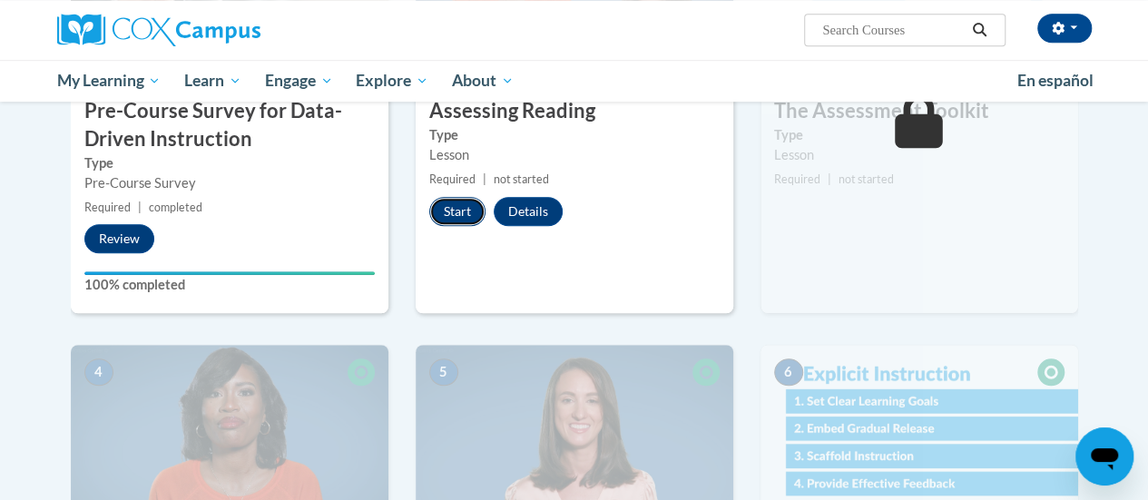
click at [448, 211] on button "Start" at bounding box center [457, 211] width 56 height 29
